Goal: Task Accomplishment & Management: Manage account settings

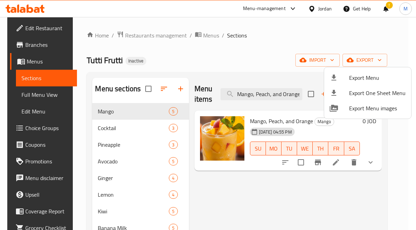
click at [318, 7] on div at bounding box center [208, 115] width 416 height 230
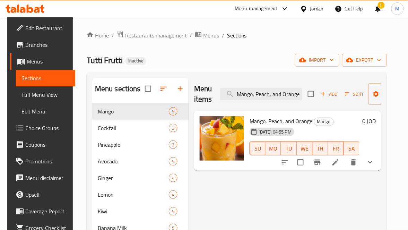
click at [318, 7] on div "Jordan" at bounding box center [317, 9] width 14 height 8
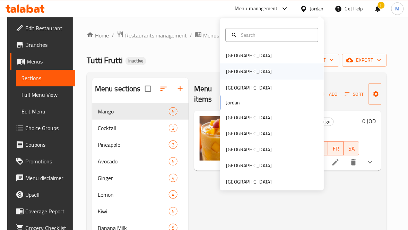
click at [237, 72] on div "Egypt" at bounding box center [272, 71] width 104 height 16
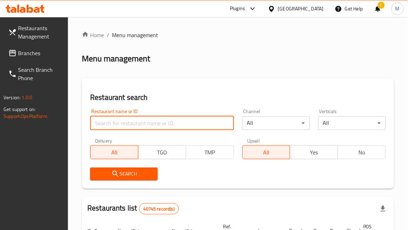
paste input "773520"
click at [111, 121] on input "search" at bounding box center [162, 123] width 144 height 14
type input "773520"
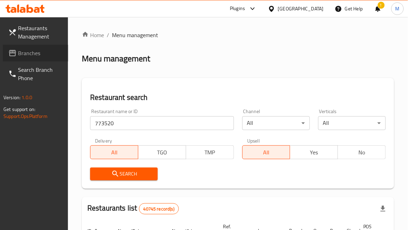
click at [51, 57] on link "Branches" at bounding box center [36, 53] width 66 height 17
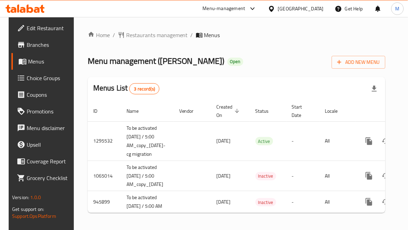
click at [46, 43] on span "Branches" at bounding box center [49, 45] width 45 height 8
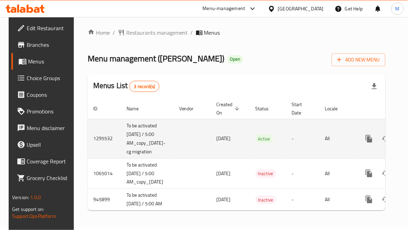
scroll to position [10, 0]
click at [390, 135] on icon "enhanced table" at bounding box center [386, 139] width 8 height 8
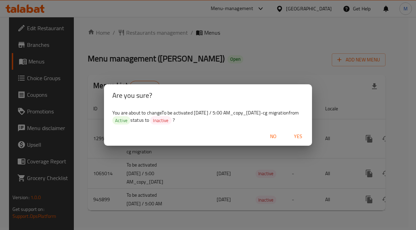
click at [283, 191] on div "Are you sure? You are about to change To be activated 21.01.2023 / 5:00 AM_copy…" at bounding box center [208, 115] width 416 height 230
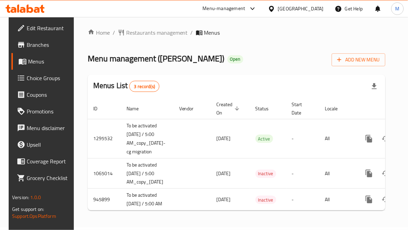
click at [35, 41] on span "Branches" at bounding box center [49, 45] width 45 height 8
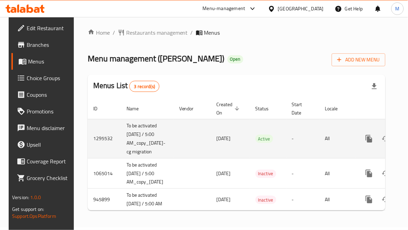
scroll to position [10, 0]
click at [389, 136] on icon "enhanced table" at bounding box center [386, 139] width 8 height 6
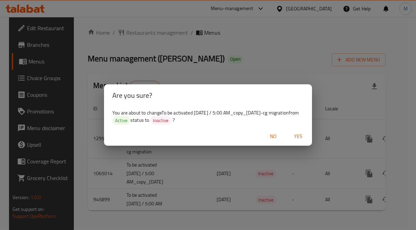
click at [286, 218] on div "Are you sure? You are about to change To be activated 21.01.2023 / 5:00 AM_copy…" at bounding box center [208, 115] width 416 height 230
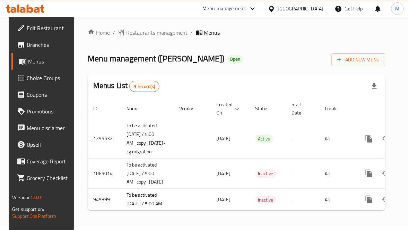
scroll to position [0, 44]
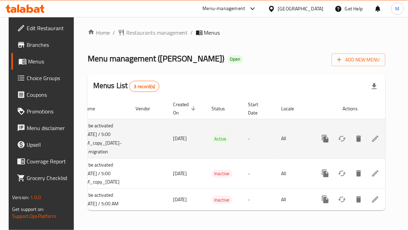
click at [380, 135] on icon "enhanced table" at bounding box center [376, 139] width 8 height 8
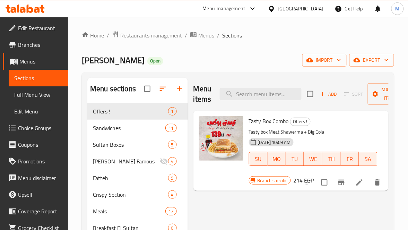
drag, startPoint x: 360, startPoint y: 204, endPoint x: 403, endPoint y: 175, distance: 52.0
click at [408, 195] on html "​ Menu-management Egypt Get Help M Edit Restaurant Branches Menus Sections Full…" at bounding box center [204, 115] width 408 height 230
click at [381, 102] on span "Manage items" at bounding box center [391, 93] width 35 height 17
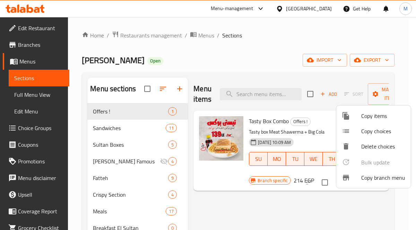
click at [375, 176] on span "Copy branch menu" at bounding box center [383, 177] width 44 height 8
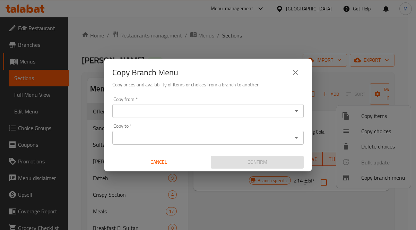
click at [201, 115] on input "Copy from   *" at bounding box center [202, 111] width 176 height 10
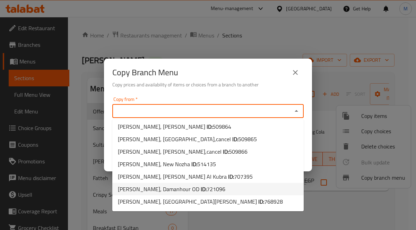
scroll to position [225, 0]
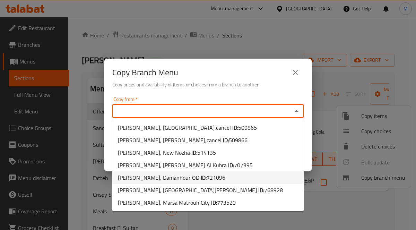
click at [207, 174] on span "721096" at bounding box center [216, 177] width 19 height 10
type input "Sultan Ayub, Damanhour OD"
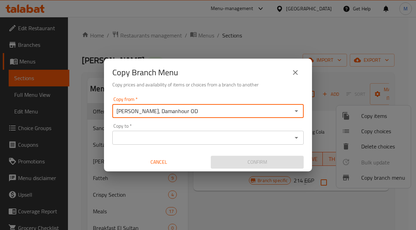
click at [203, 142] on input "Copy to   *" at bounding box center [202, 138] width 176 height 10
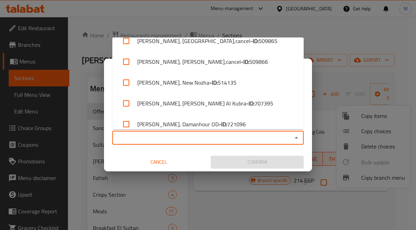
scroll to position [433, 0]
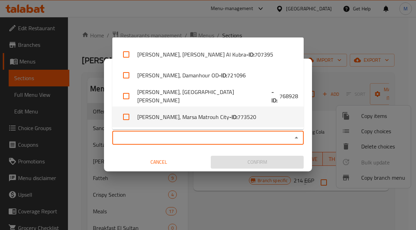
click at [208, 115] on li "Sultan Ayoub, Marsa Matrouh City - ID: 773520" at bounding box center [207, 116] width 191 height 21
checkbox input "true"
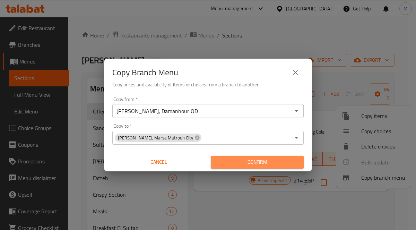
click at [250, 161] on span "Confirm" at bounding box center [257, 162] width 82 height 9
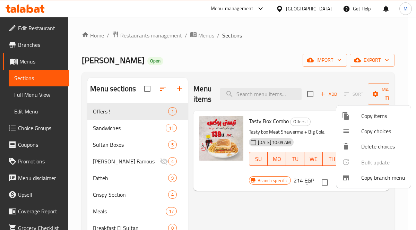
click at [250, 59] on div at bounding box center [208, 115] width 416 height 230
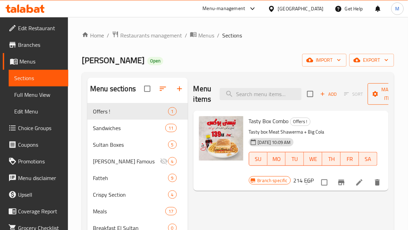
click at [378, 100] on span "Manage items" at bounding box center [391, 93] width 35 height 17
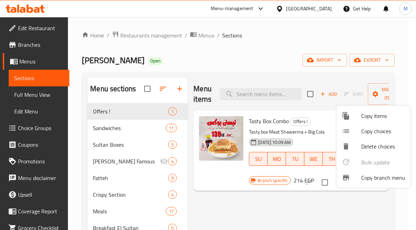
click at [381, 177] on span "Copy branch menu" at bounding box center [383, 177] width 44 height 8
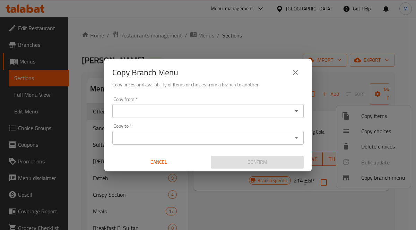
click at [201, 105] on div "Copy from *" at bounding box center [207, 111] width 191 height 14
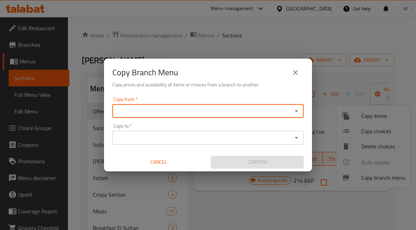
drag, startPoint x: 206, startPoint y: 116, endPoint x: 247, endPoint y: 123, distance: 41.5
click at [205, 119] on div "Copy from   * Copy from * Copy to   * Copy to * Cancel Confirm" at bounding box center [208, 132] width 208 height 77
click at [301, 112] on div "Copy from *" at bounding box center [207, 111] width 191 height 14
click at [298, 109] on icon "Open" at bounding box center [296, 111] width 8 height 8
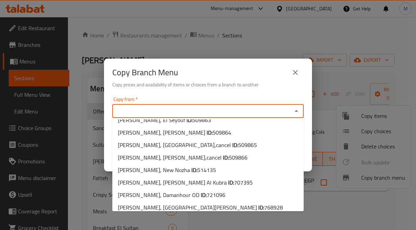
scroll to position [225, 0]
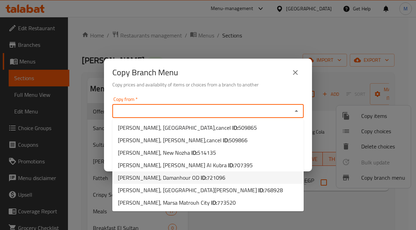
click at [207, 173] on span "721096" at bounding box center [216, 177] width 19 height 10
type input "Sultan Ayub, Damanhour OD"
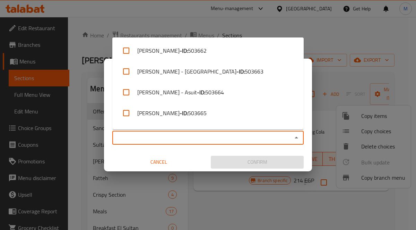
click at [205, 138] on input "Copy to   *" at bounding box center [202, 138] width 176 height 10
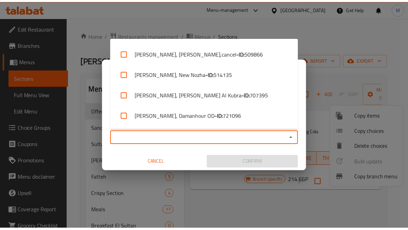
scroll to position [433, 0]
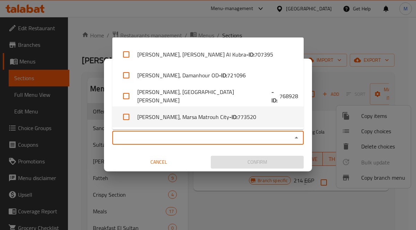
click at [229, 116] on b "- ID:" at bounding box center [233, 117] width 8 height 8
checkbox input "true"
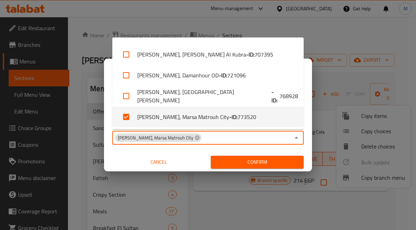
click at [246, 162] on span "Confirm" at bounding box center [257, 162] width 82 height 9
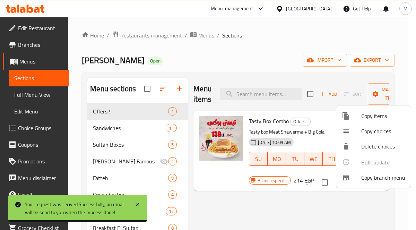
click at [210, 31] on div at bounding box center [208, 115] width 416 height 230
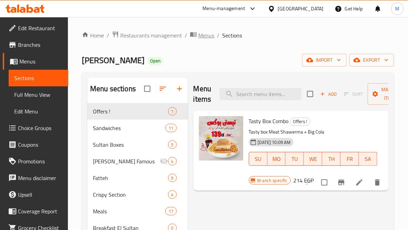
click at [209, 38] on span "Menus" at bounding box center [206, 35] width 16 height 8
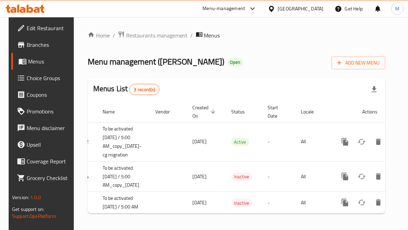
scroll to position [0, 44]
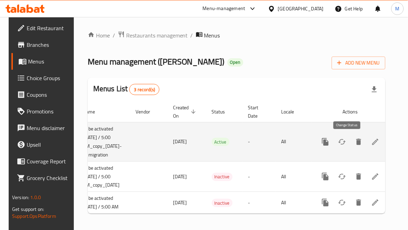
click at [351, 142] on button "enhanced table" at bounding box center [342, 142] width 17 height 17
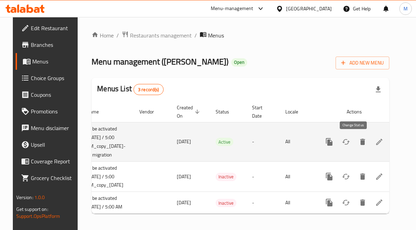
scroll to position [0, 37]
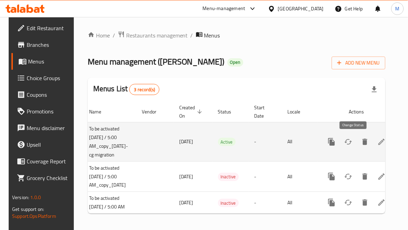
click at [352, 141] on icon "enhanced table" at bounding box center [348, 142] width 8 height 8
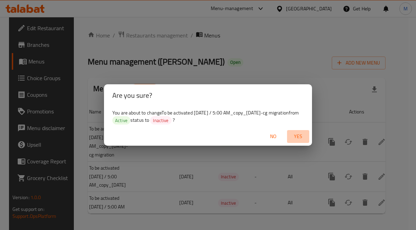
click at [299, 136] on span "Yes" at bounding box center [298, 136] width 17 height 9
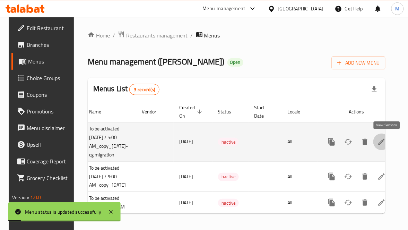
click at [390, 142] on link "enhanced table" at bounding box center [382, 142] width 17 height 17
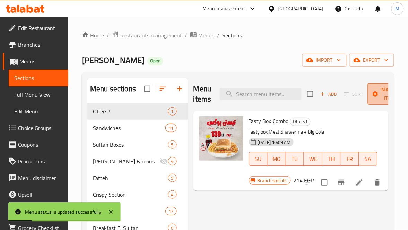
click at [377, 98] on span "Manage items" at bounding box center [391, 93] width 35 height 17
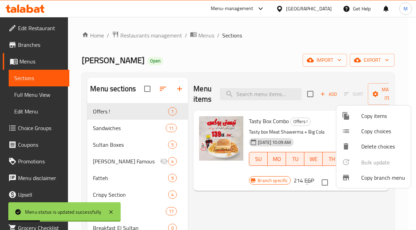
click at [379, 177] on span "Copy branch menu" at bounding box center [383, 177] width 44 height 8
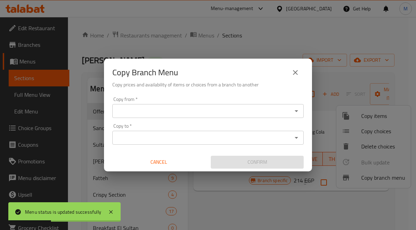
click at [257, 117] on div "Copy from *" at bounding box center [207, 111] width 191 height 14
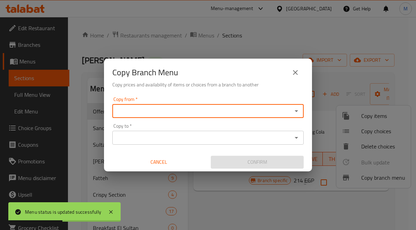
click at [178, 108] on input "Copy from   *" at bounding box center [202, 111] width 176 height 10
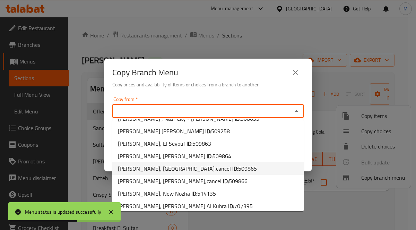
scroll to position [225, 0]
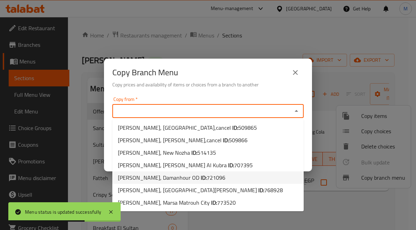
click at [207, 175] on span "721096" at bounding box center [216, 177] width 19 height 10
type input "Sultan Ayub, Damanhour OD"
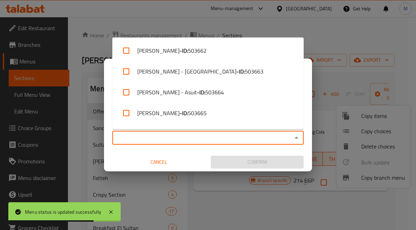
click at [222, 134] on input "Copy to   *" at bounding box center [202, 138] width 176 height 10
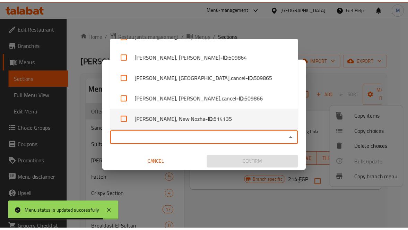
scroll to position [433, 0]
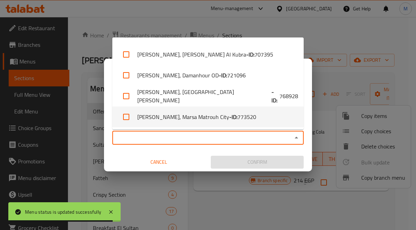
click at [210, 114] on li "Sultan Ayoub, Marsa Matrouh City - ID: 773520" at bounding box center [207, 116] width 191 height 21
checkbox input "true"
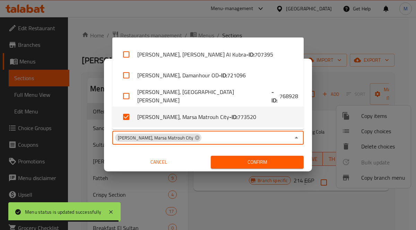
click at [262, 164] on span "Confirm" at bounding box center [257, 162] width 82 height 9
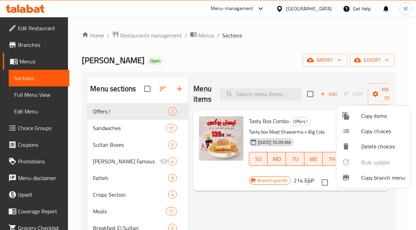
click at [209, 35] on div at bounding box center [208, 115] width 416 height 230
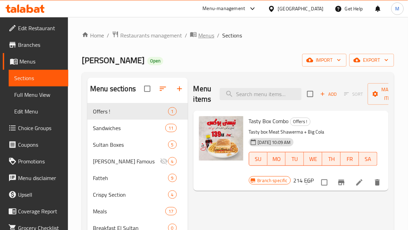
click at [208, 38] on span "Menus" at bounding box center [206, 35] width 16 height 8
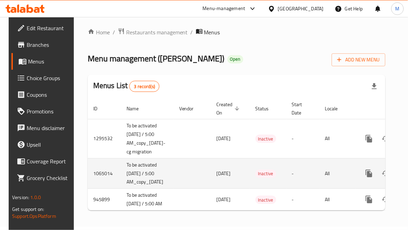
scroll to position [11, 0]
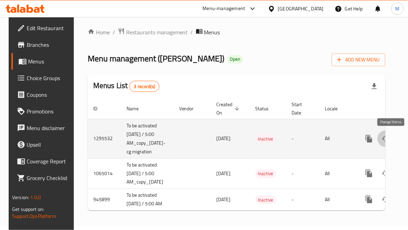
click at [390, 135] on icon "enhanced table" at bounding box center [386, 139] width 8 height 8
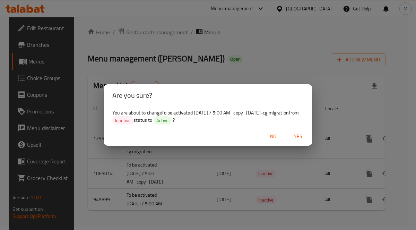
drag, startPoint x: 299, startPoint y: 133, endPoint x: 299, endPoint y: 142, distance: 9.7
click at [299, 133] on span "Yes" at bounding box center [298, 136] width 17 height 9
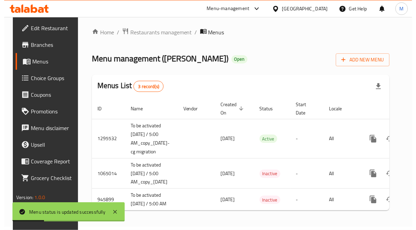
scroll to position [0, 44]
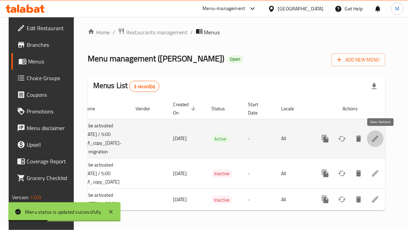
click at [380, 130] on link "enhanced table" at bounding box center [375, 138] width 17 height 17
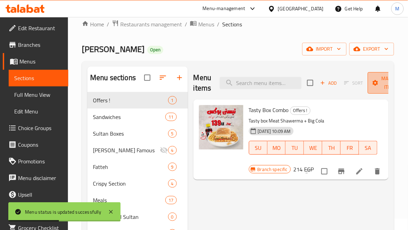
click at [379, 80] on span "Manage items" at bounding box center [391, 82] width 35 height 17
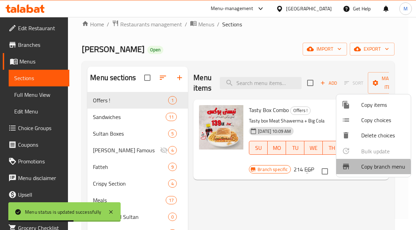
click at [368, 169] on span "Copy branch menu" at bounding box center [383, 166] width 44 height 8
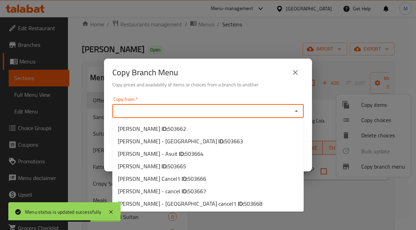
click at [234, 110] on input "Copy from   *" at bounding box center [202, 111] width 176 height 10
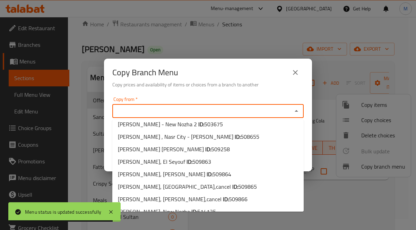
scroll to position [225, 0]
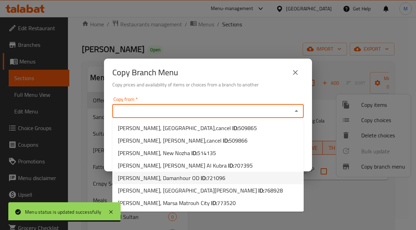
click at [207, 177] on span "721096" at bounding box center [216, 178] width 19 height 10
type input "Sultan Ayub, Damanhour OD"
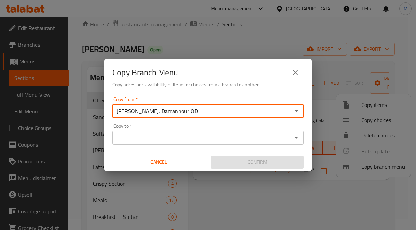
drag, startPoint x: 222, startPoint y: 137, endPoint x: 222, endPoint y: 145, distance: 8.0
click at [222, 136] on input "Copy to   *" at bounding box center [202, 138] width 176 height 10
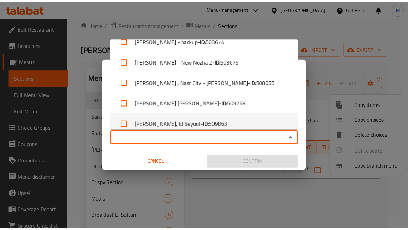
scroll to position [433, 0]
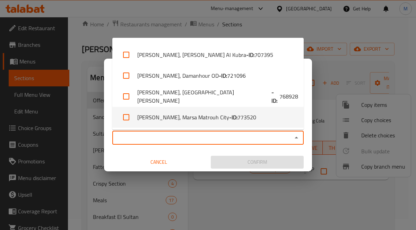
click at [197, 112] on li "Sultan Ayoub, Marsa Matrouh City - ID: 773520" at bounding box center [207, 117] width 191 height 21
checkbox input "true"
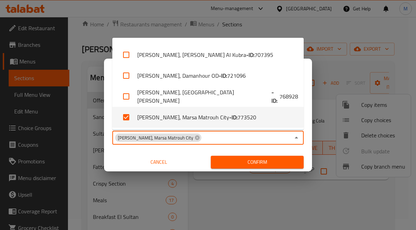
click at [263, 163] on span "Confirm" at bounding box center [257, 162] width 82 height 9
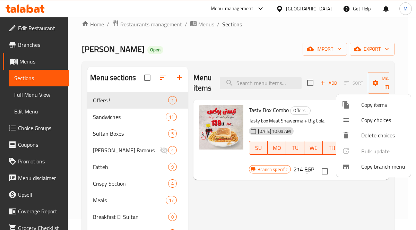
click at [320, 9] on div at bounding box center [208, 115] width 416 height 230
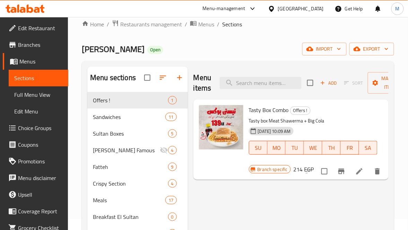
click at [317, 10] on div "Egypt" at bounding box center [301, 9] width 46 height 8
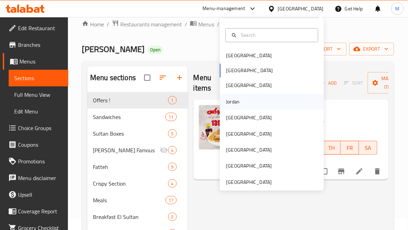
click at [234, 95] on div "Jordan" at bounding box center [233, 102] width 25 height 16
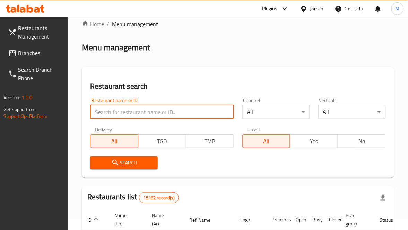
click at [108, 110] on input "search" at bounding box center [162, 112] width 144 height 14
paste input "معجنات بوابة الميدان الدمشقية"
type input "معجنات بوابة الميدان الدمشقية"
click button "Search" at bounding box center [124, 162] width 68 height 13
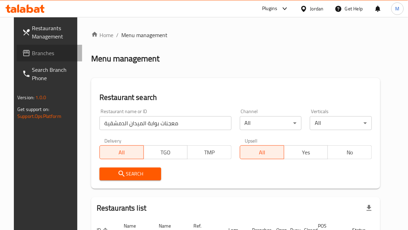
click at [34, 57] on span "Branches" at bounding box center [54, 53] width 45 height 8
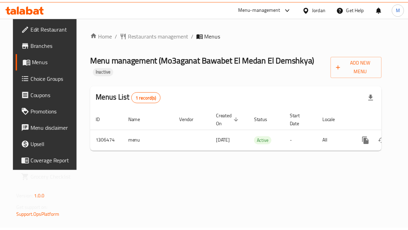
scroll to position [0, 25]
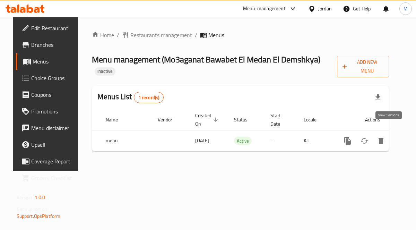
drag, startPoint x: 386, startPoint y: 130, endPoint x: 351, endPoint y: 164, distance: 48.8
click at [351, 164] on div "Home / Restaurants management / Menus Menu management ( Mo3aganat Bawabet [GEOG…" at bounding box center [240, 94] width 325 height 154
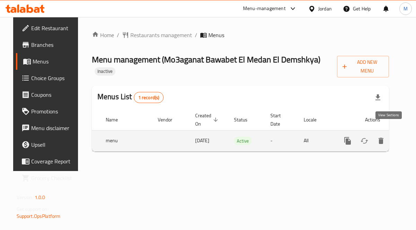
click at [395, 138] on icon "enhanced table" at bounding box center [398, 141] width 6 height 6
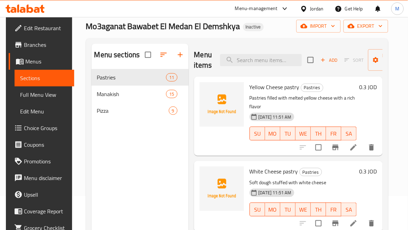
scroll to position [52, 0]
